Goal: Navigation & Orientation: Find specific page/section

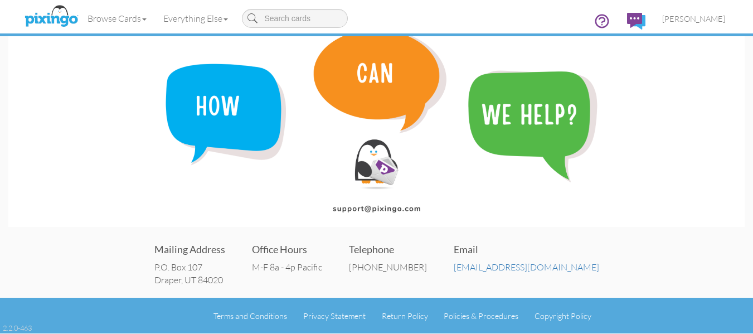
scroll to position [28, 0]
click at [703, 17] on span "[PERSON_NAME]" at bounding box center [693, 18] width 63 height 9
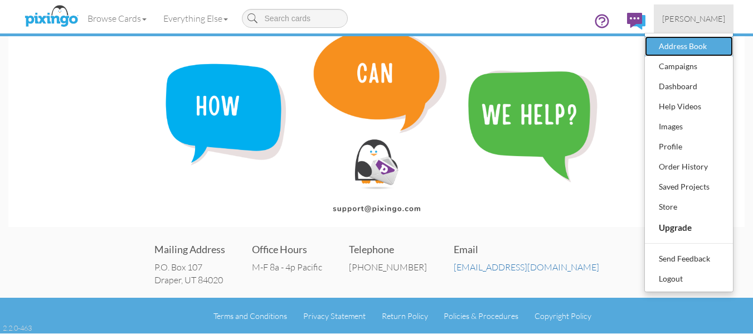
click at [679, 51] on div "Address Book" at bounding box center [689, 46] width 66 height 17
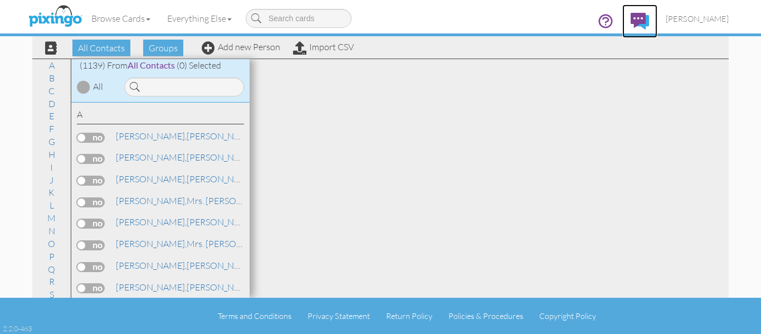
click at [649, 17] on img at bounding box center [640, 21] width 18 height 17
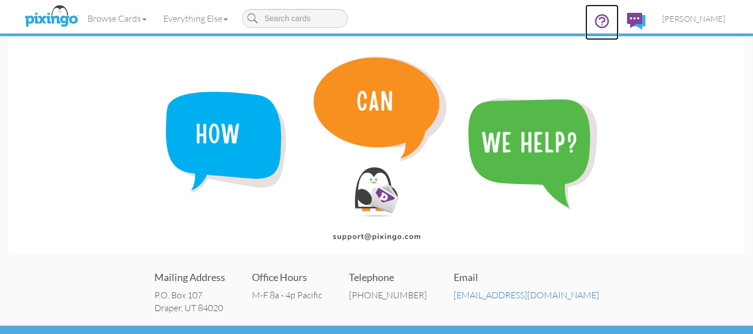
click at [610, 21] on icon at bounding box center [602, 21] width 17 height 17
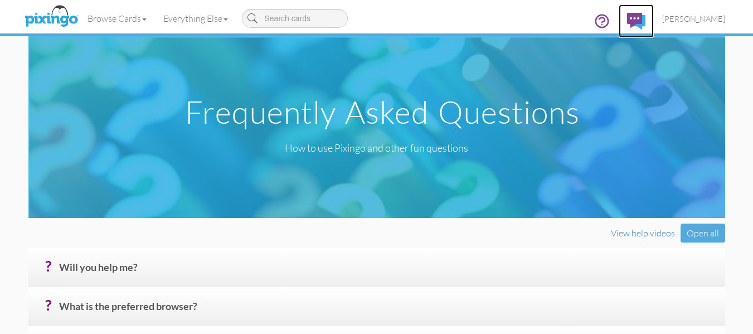
click at [645, 20] on img at bounding box center [636, 21] width 18 height 17
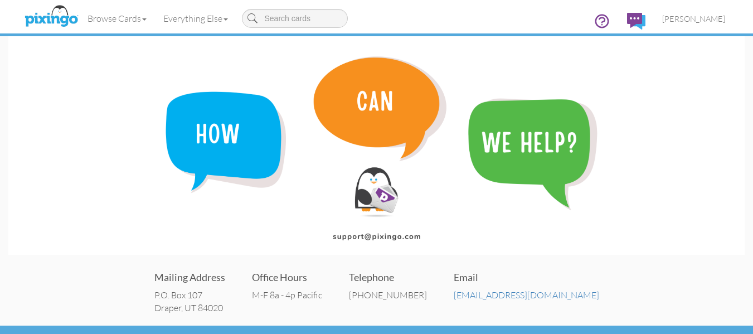
click at [359, 231] on img at bounding box center [376, 145] width 736 height 218
click at [701, 14] on span "[PERSON_NAME]" at bounding box center [693, 18] width 63 height 9
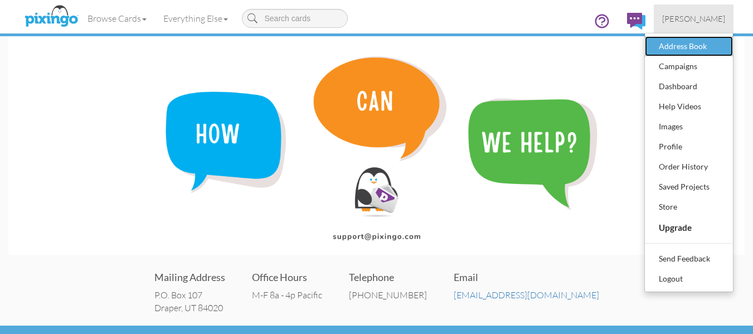
click at [697, 41] on div "Address Book" at bounding box center [689, 46] width 66 height 17
